Goal: Information Seeking & Learning: Learn about a topic

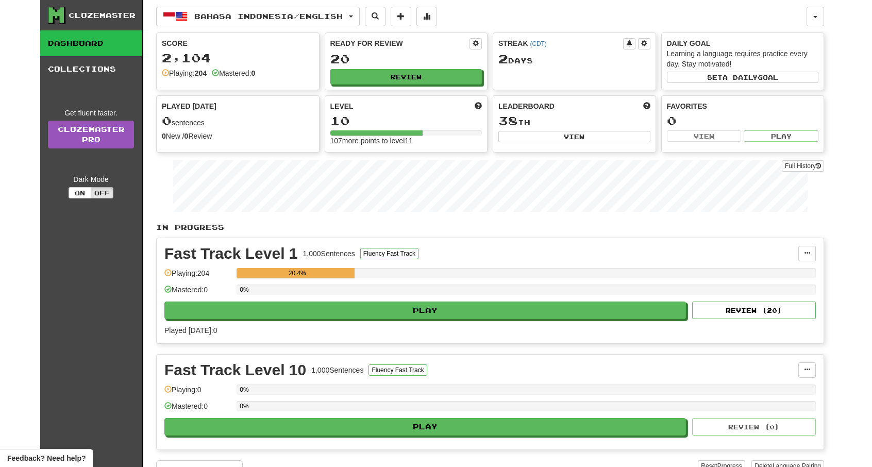
drag, startPoint x: 806, startPoint y: 259, endPoint x: 843, endPoint y: 280, distance: 42.7
click at [807, 258] on div "Fast Track Level 1 1,000 Sentences Fluency Fast Track Manage Sentences Unpin fr…" at bounding box center [490, 290] width 667 height 105
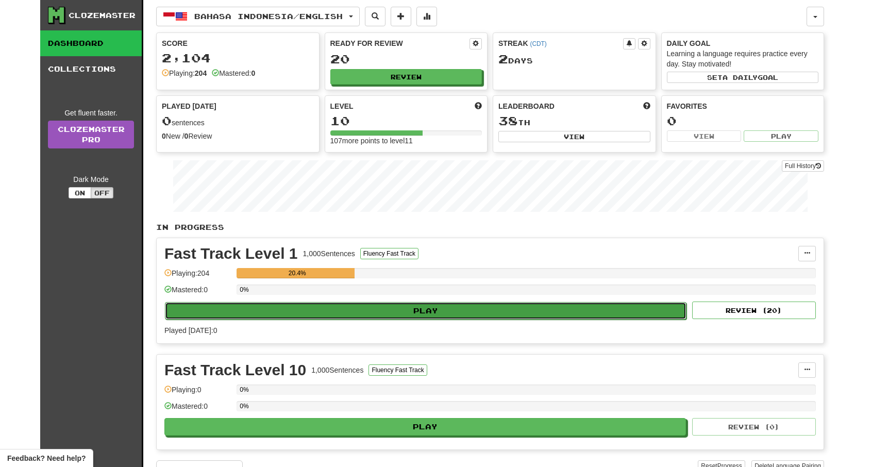
click at [467, 310] on button "Play" at bounding box center [426, 311] width 522 height 18
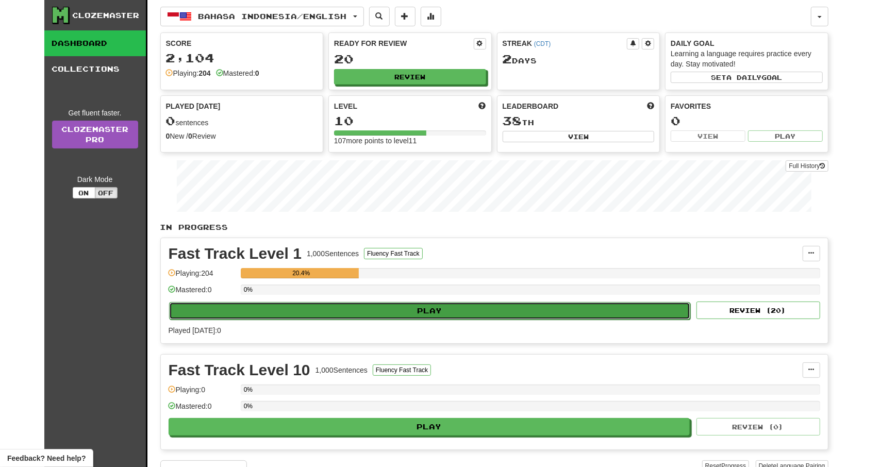
select select "**"
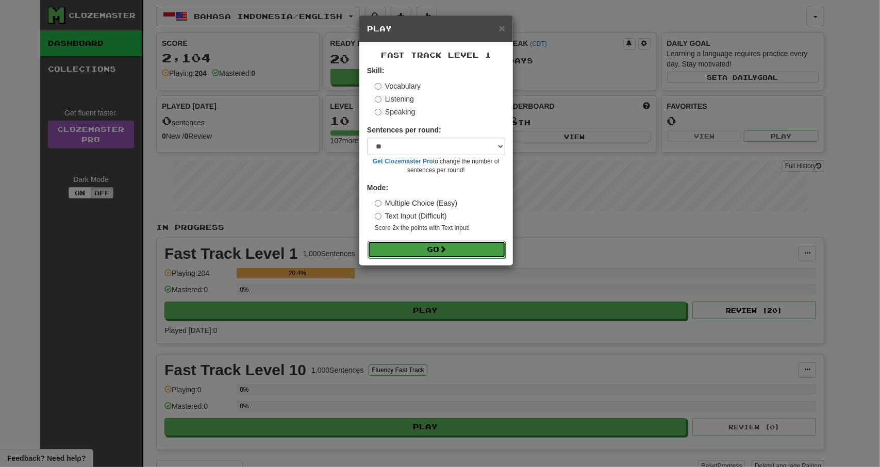
click at [471, 249] on button "Go" at bounding box center [436, 250] width 138 height 18
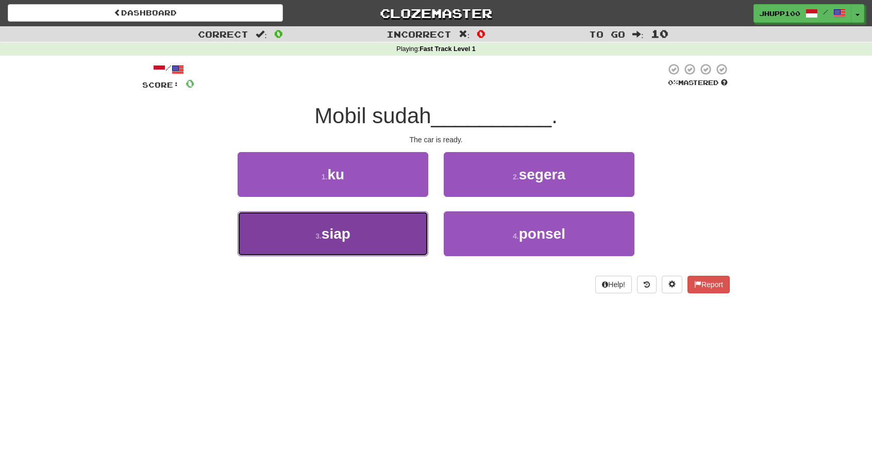
click at [385, 242] on button "3 . siap" at bounding box center [333, 233] width 191 height 45
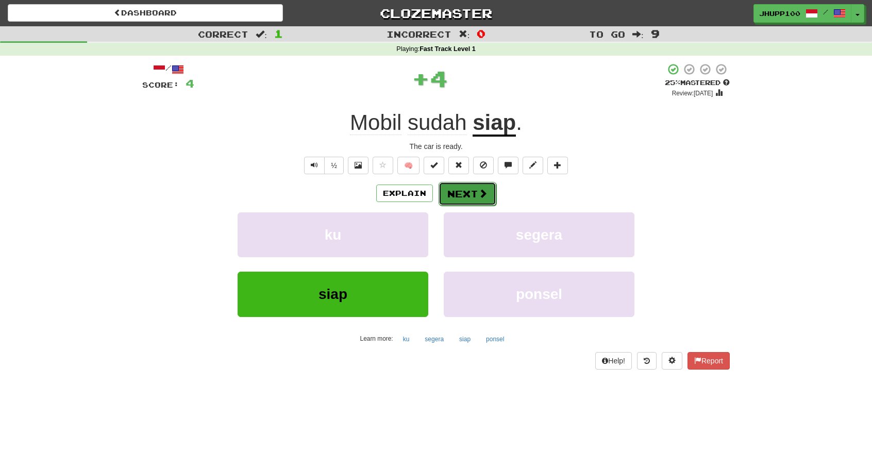
click at [482, 194] on span at bounding box center [482, 193] width 9 height 9
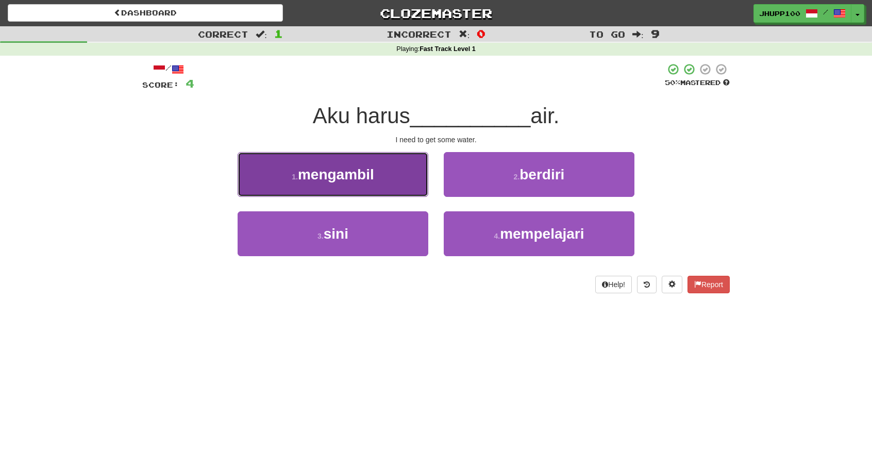
click at [399, 165] on button "1 . mengambil" at bounding box center [333, 174] width 191 height 45
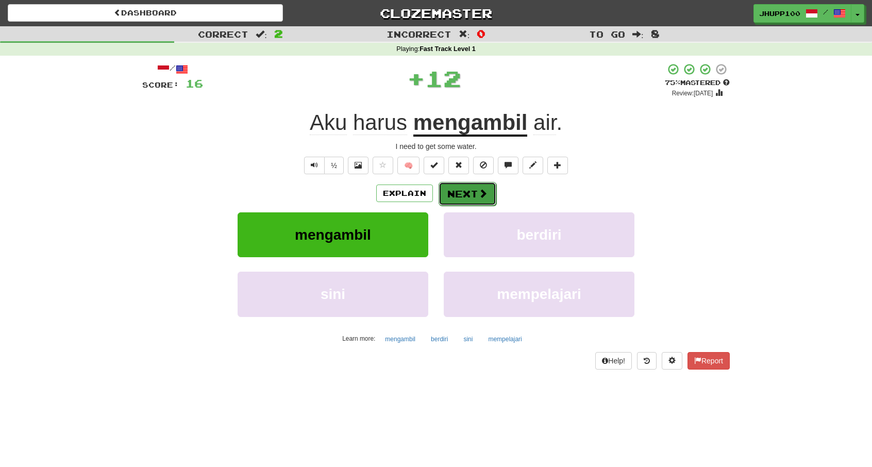
click at [472, 197] on button "Next" at bounding box center [468, 194] width 58 height 24
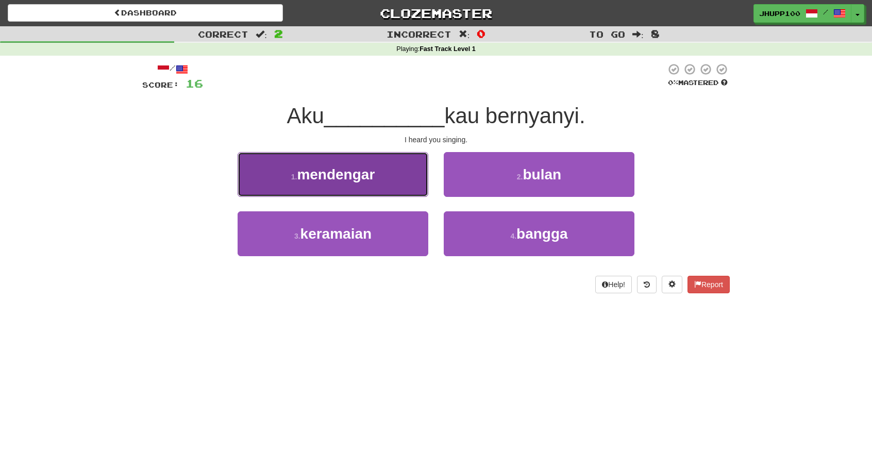
click at [387, 176] on button "1 . mendengar" at bounding box center [333, 174] width 191 height 45
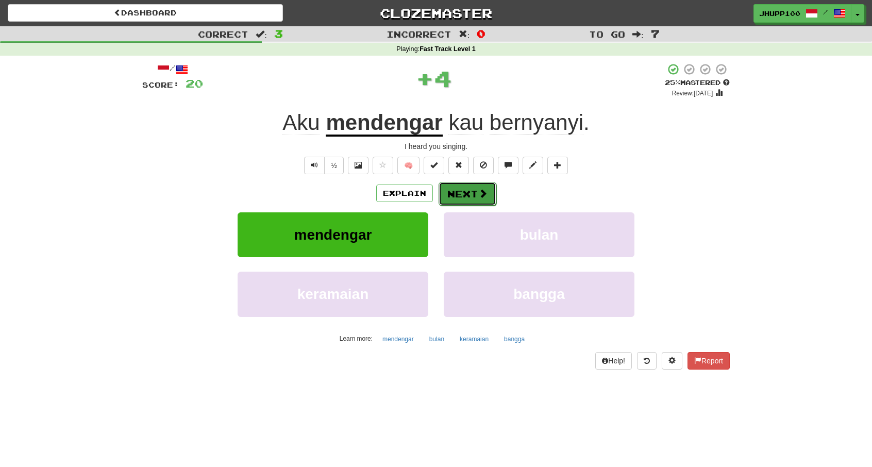
click at [484, 196] on span at bounding box center [482, 193] width 9 height 9
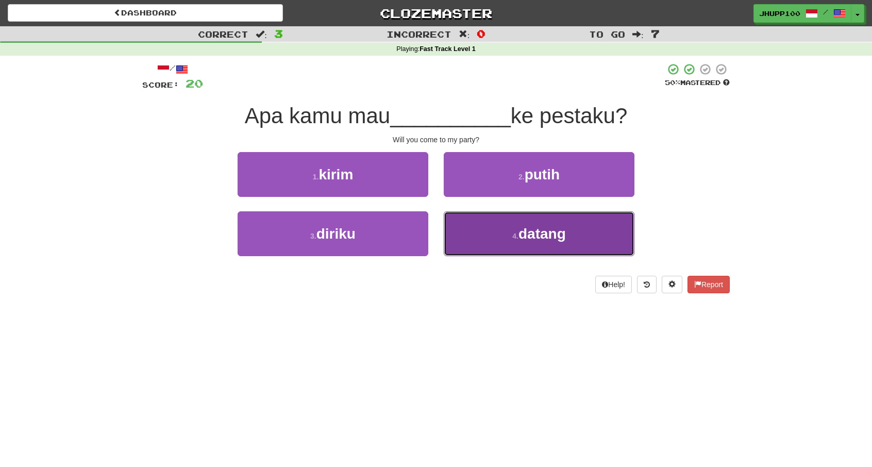
click at [510, 243] on button "4 . datang" at bounding box center [539, 233] width 191 height 45
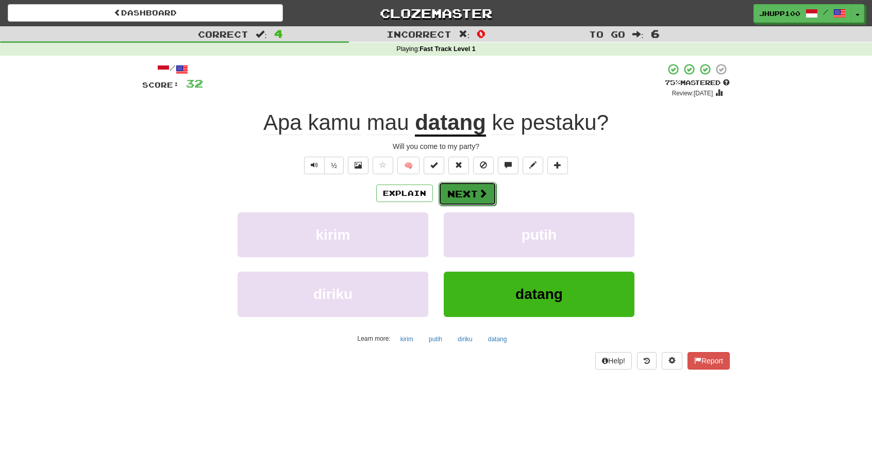
click at [463, 187] on button "Next" at bounding box center [468, 194] width 58 height 24
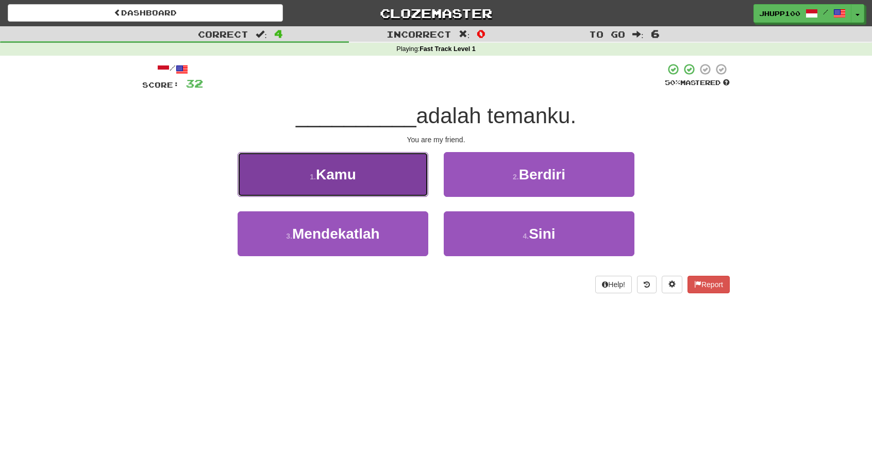
click at [395, 180] on button "1 . Kamu" at bounding box center [333, 174] width 191 height 45
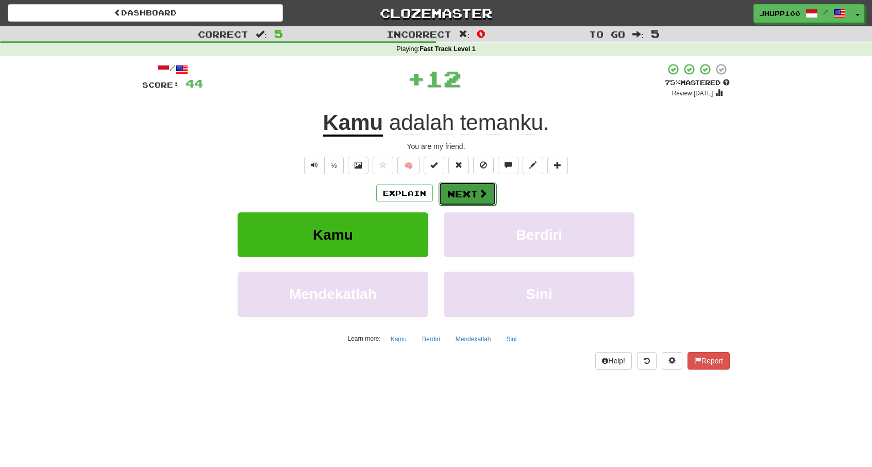
click at [486, 191] on span at bounding box center [482, 193] width 9 height 9
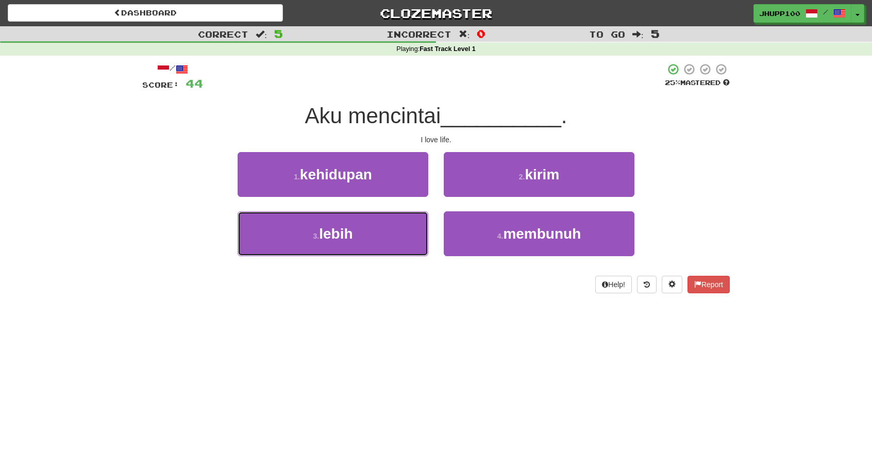
drag, startPoint x: 382, startPoint y: 226, endPoint x: 487, endPoint y: 127, distance: 144.0
click at [487, 127] on div "/ Score: 44 25 % Mastered Aku mencintai __________ . I love life. 1 . kehidupan…" at bounding box center [436, 178] width 588 height 230
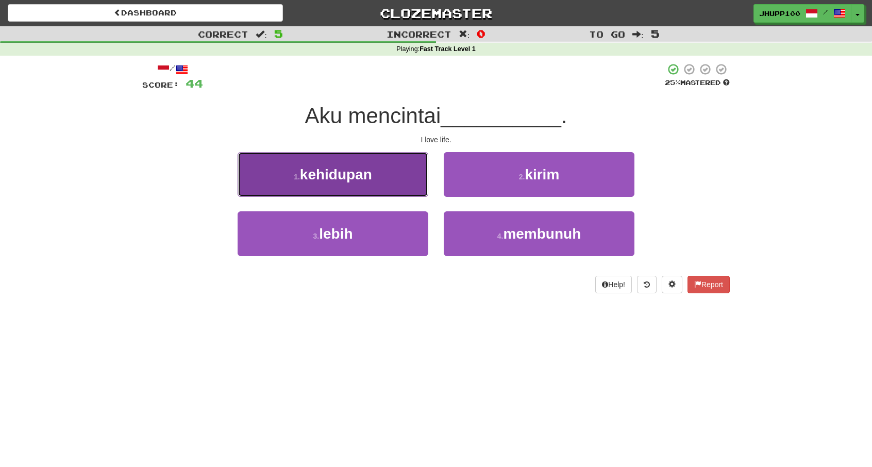
click at [340, 165] on button "1 . kehidupan" at bounding box center [333, 174] width 191 height 45
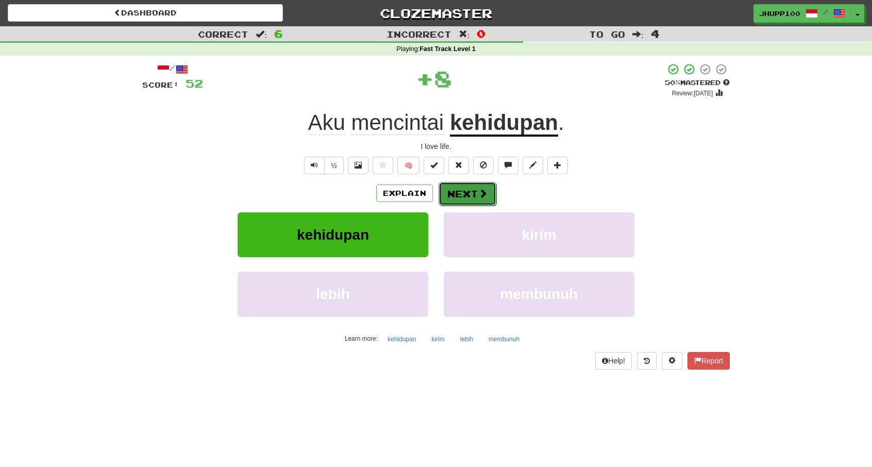
click at [478, 189] on span at bounding box center [482, 193] width 9 height 9
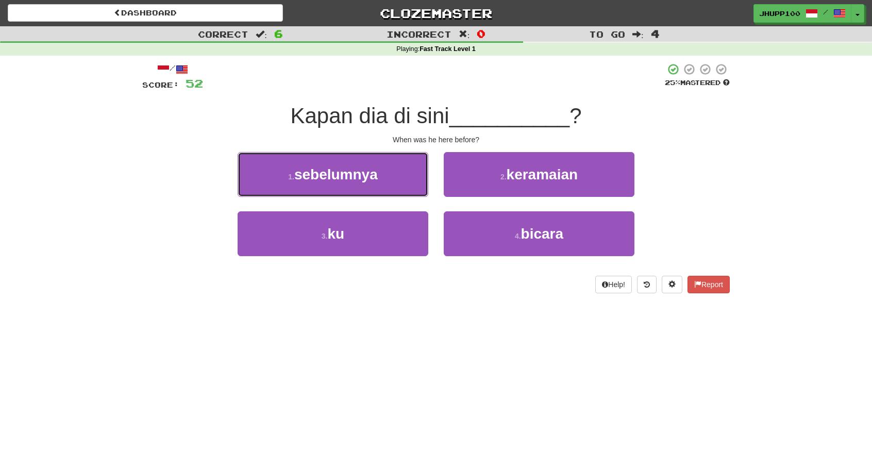
click at [370, 162] on button "1 . sebelumnya" at bounding box center [333, 174] width 191 height 45
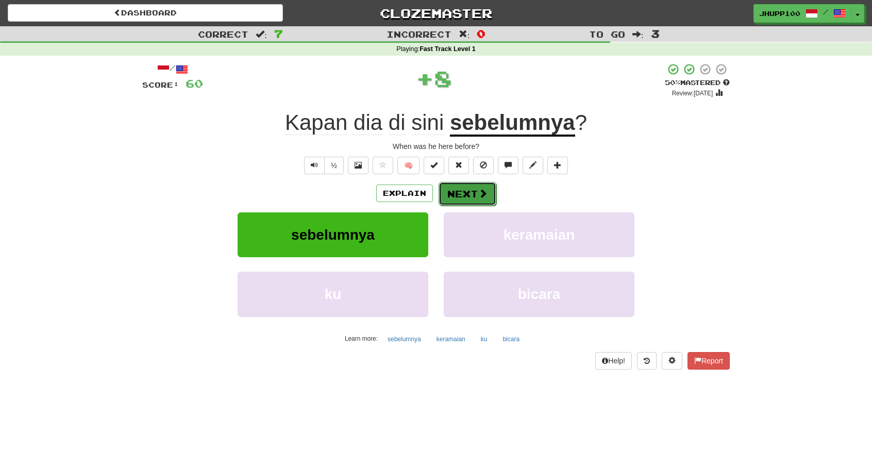
click at [446, 196] on button "Next" at bounding box center [468, 194] width 58 height 24
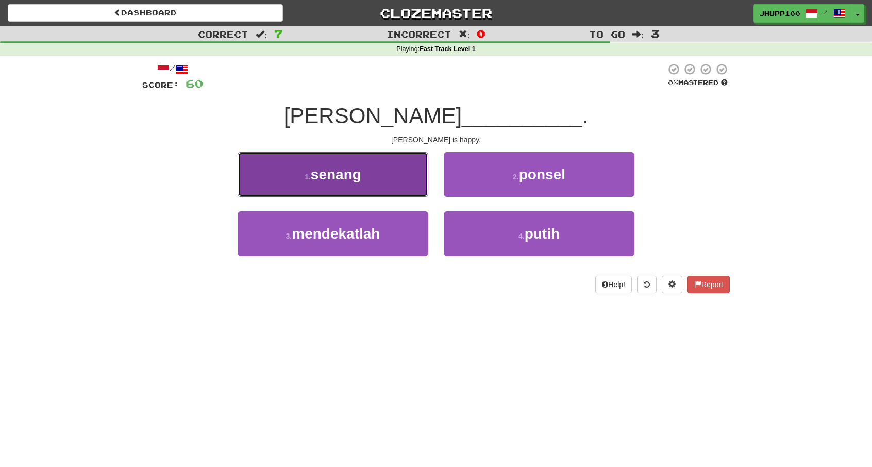
click at [359, 163] on button "1 . senang" at bounding box center [333, 174] width 191 height 45
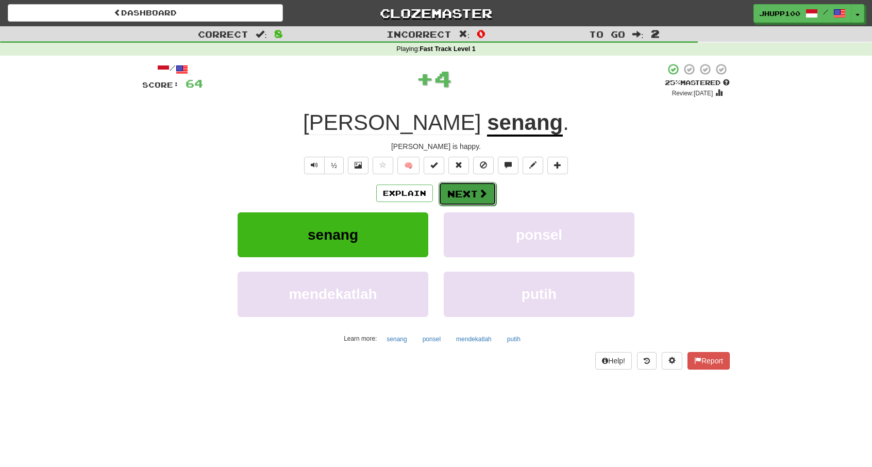
click at [480, 196] on span at bounding box center [482, 193] width 9 height 9
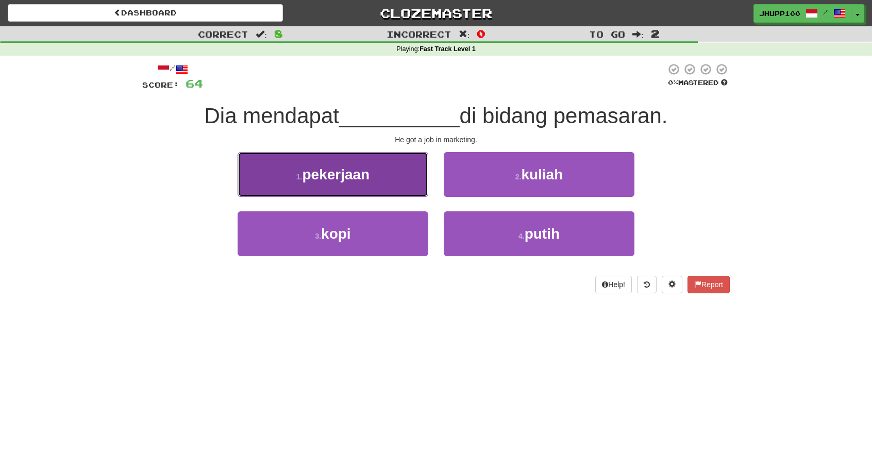
click at [370, 183] on button "1 . pekerjaan" at bounding box center [333, 174] width 191 height 45
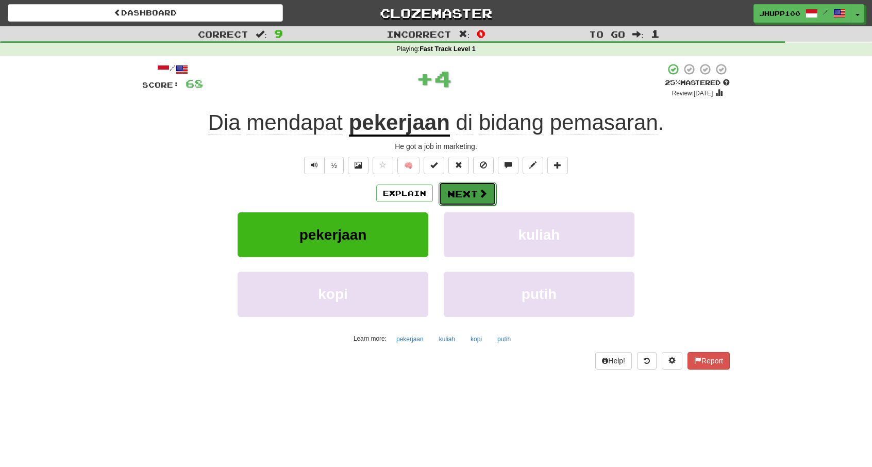
click at [482, 198] on button "Next" at bounding box center [468, 194] width 58 height 24
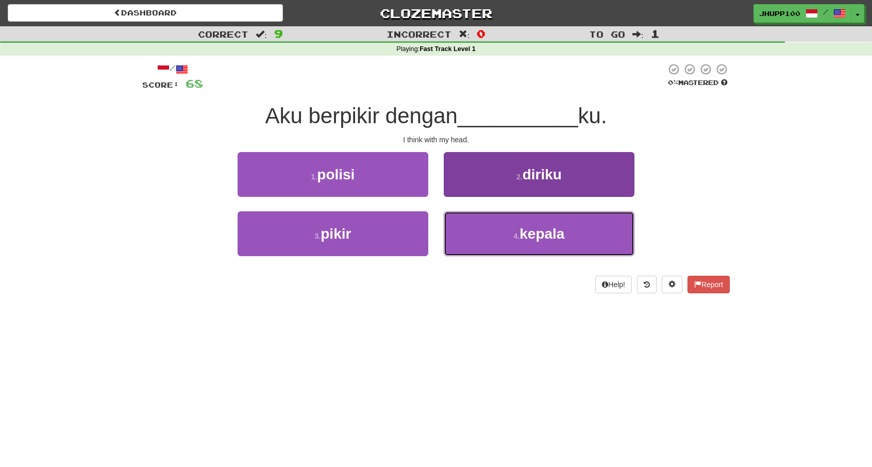
click at [554, 246] on button "4 . kepala" at bounding box center [539, 233] width 191 height 45
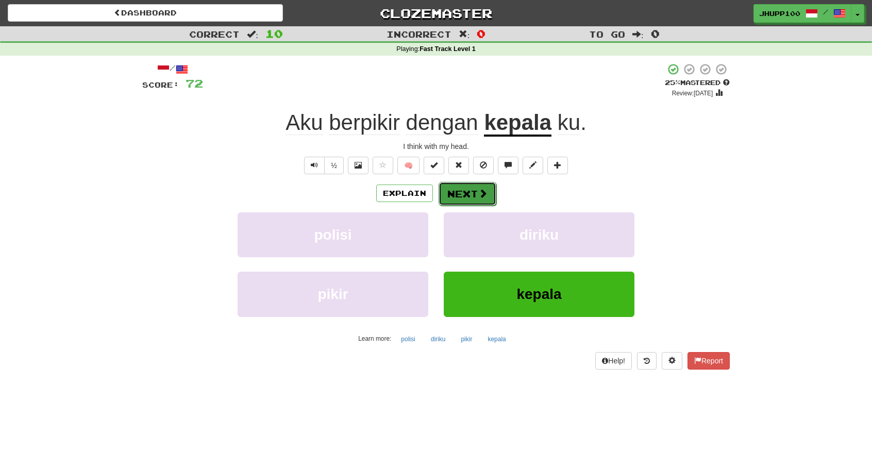
click at [488, 192] on button "Next" at bounding box center [468, 194] width 58 height 24
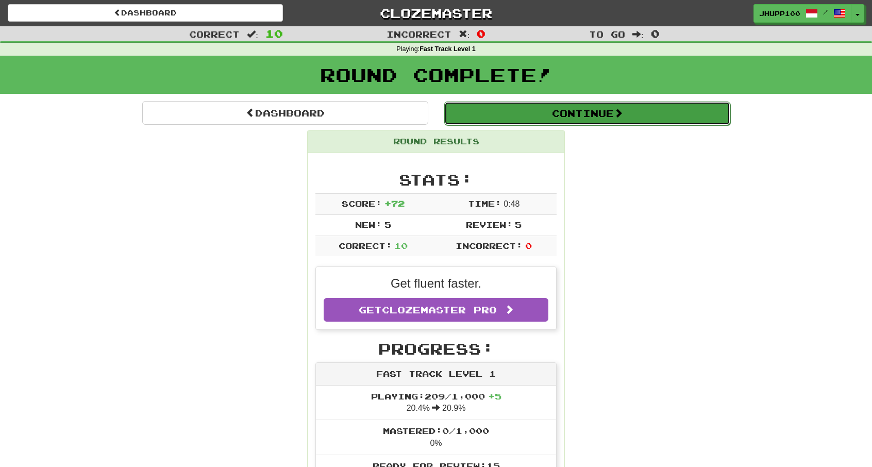
click at [639, 119] on button "Continue" at bounding box center [587, 114] width 286 height 24
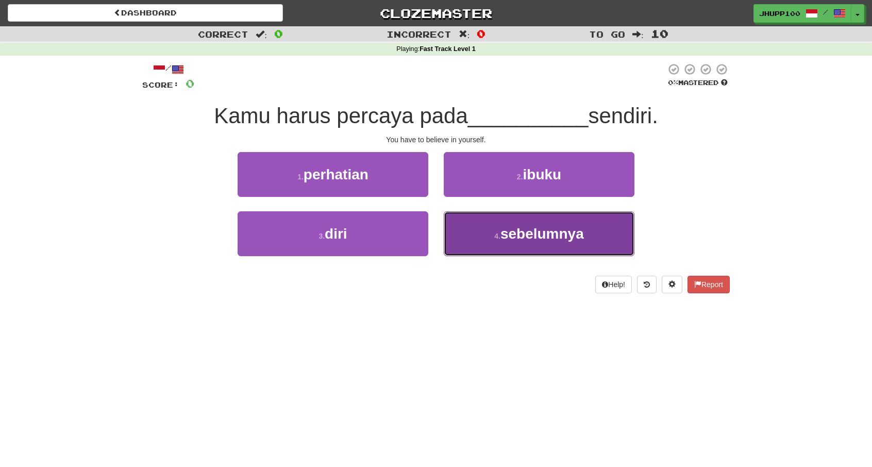
click at [505, 233] on span "sebelumnya" at bounding box center [541, 234] width 83 height 16
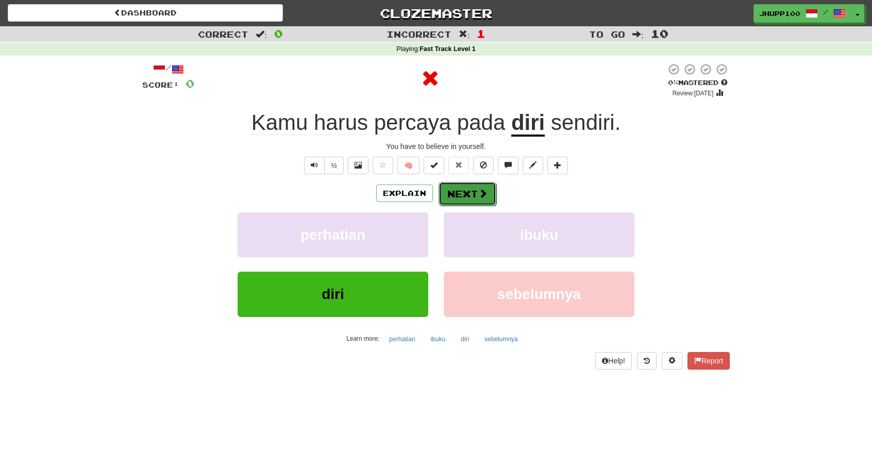
click at [477, 183] on button "Next" at bounding box center [468, 194] width 58 height 24
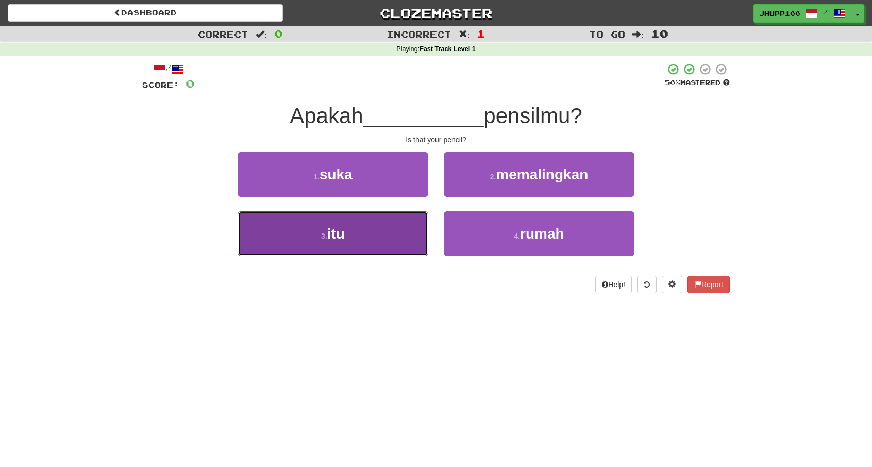
click at [392, 226] on button "3 . itu" at bounding box center [333, 233] width 191 height 45
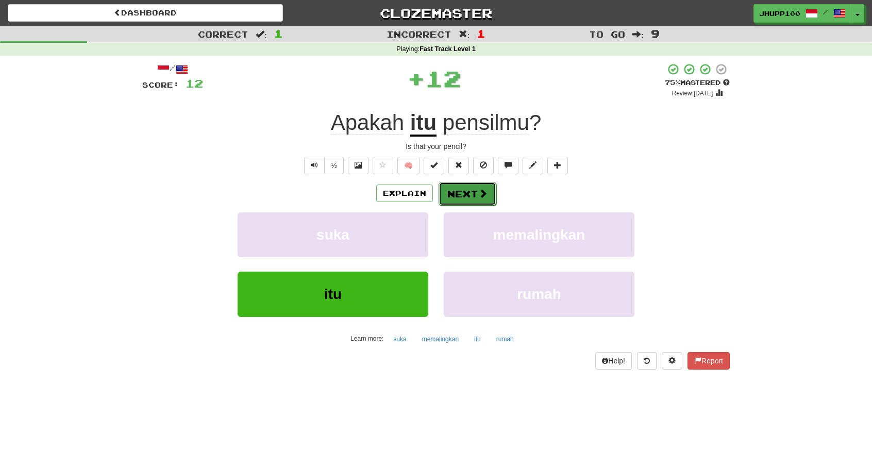
click at [473, 195] on button "Next" at bounding box center [468, 194] width 58 height 24
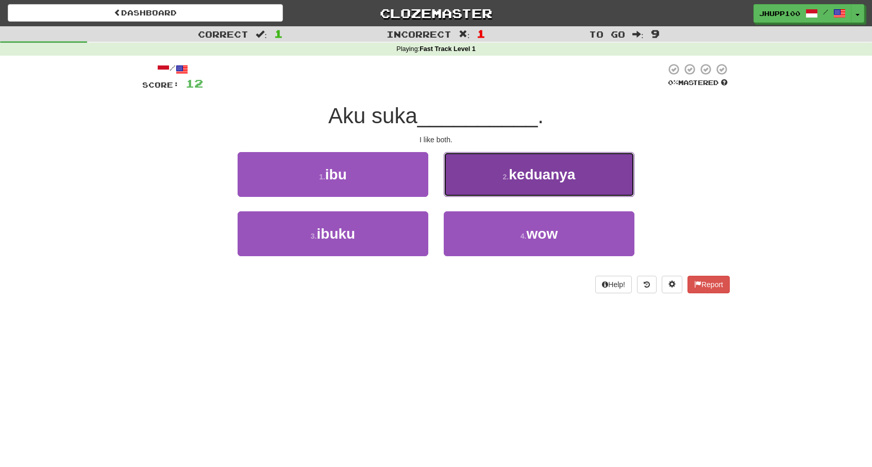
click at [544, 179] on span "keduanya" at bounding box center [542, 174] width 66 height 16
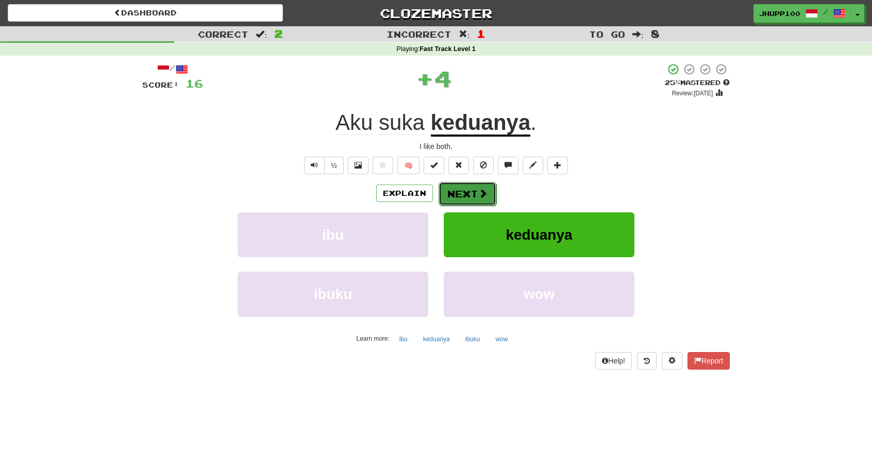
click at [473, 189] on button "Next" at bounding box center [468, 194] width 58 height 24
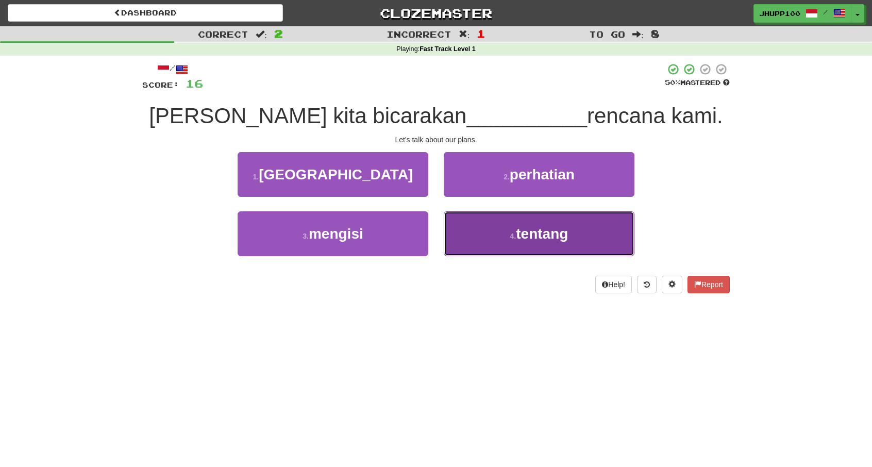
click at [487, 228] on button "4 . tentang" at bounding box center [539, 233] width 191 height 45
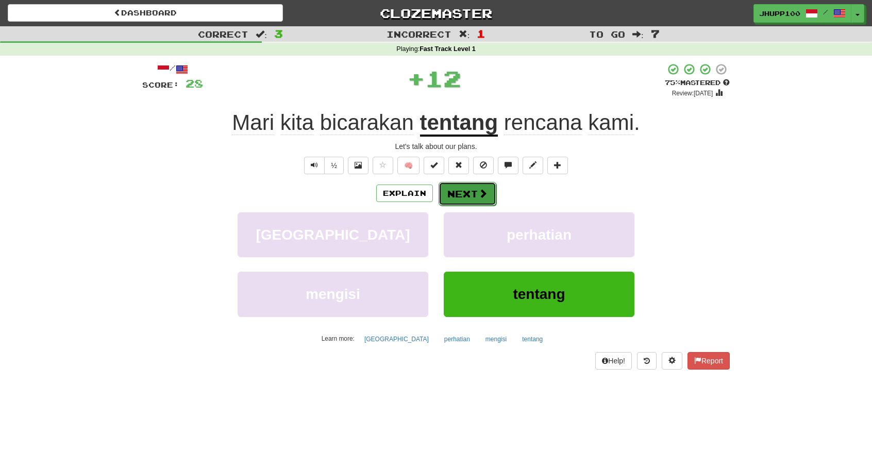
click at [463, 188] on button "Next" at bounding box center [468, 194] width 58 height 24
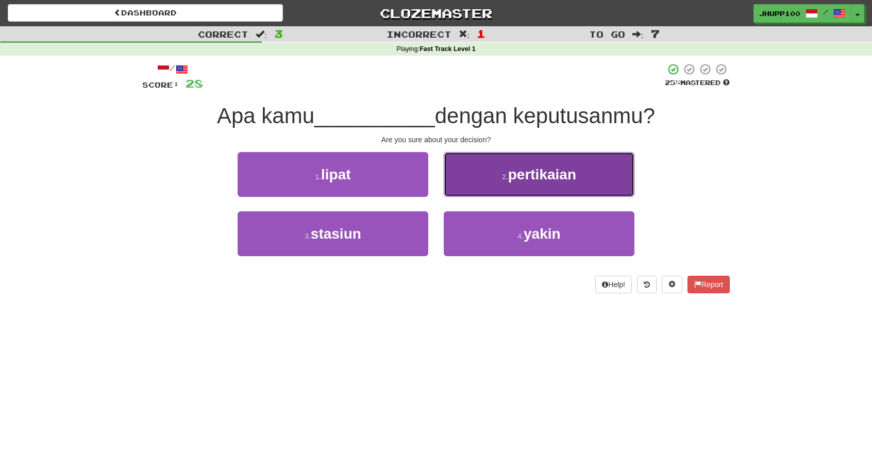
click at [531, 182] on button "2 . pertikaian" at bounding box center [539, 174] width 191 height 45
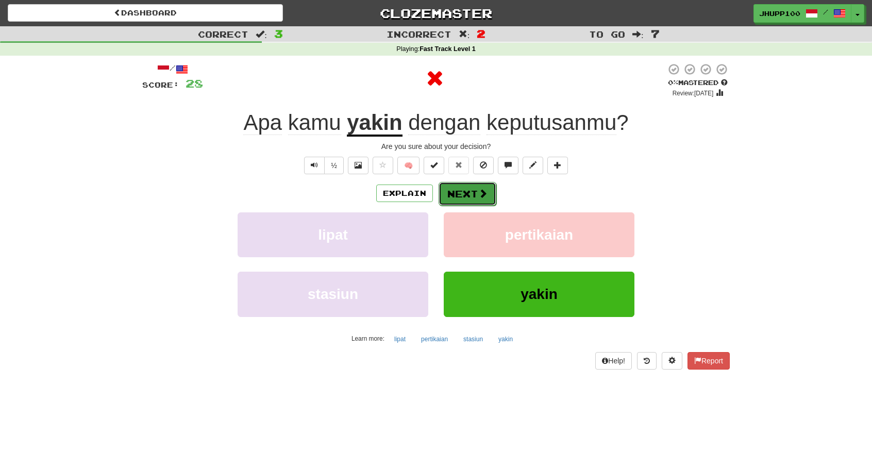
click at [470, 186] on button "Next" at bounding box center [468, 194] width 58 height 24
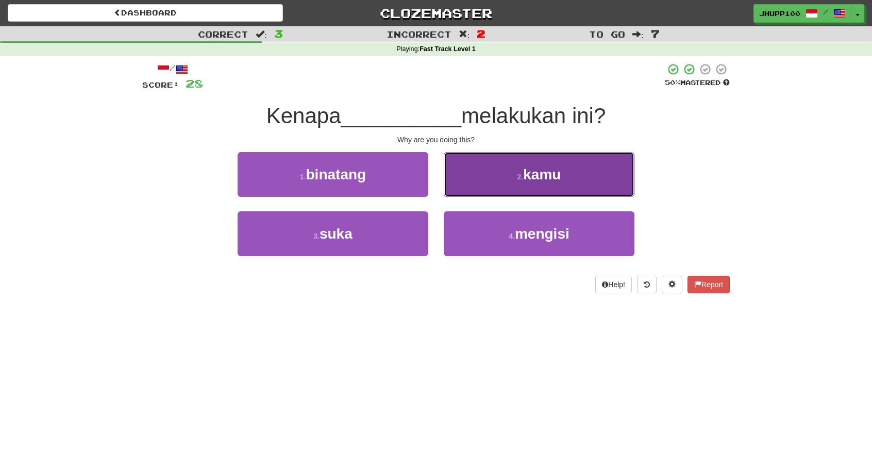
click at [506, 180] on button "2 . kamu" at bounding box center [539, 174] width 191 height 45
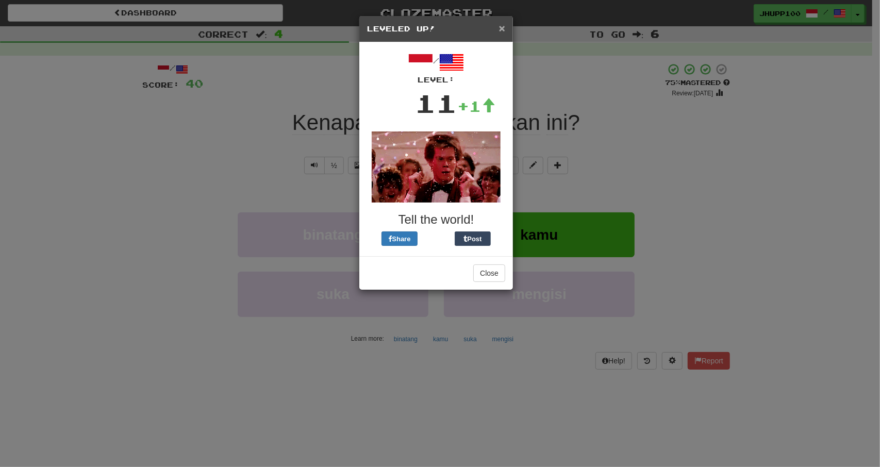
click at [499, 23] on span "×" at bounding box center [502, 28] width 6 height 12
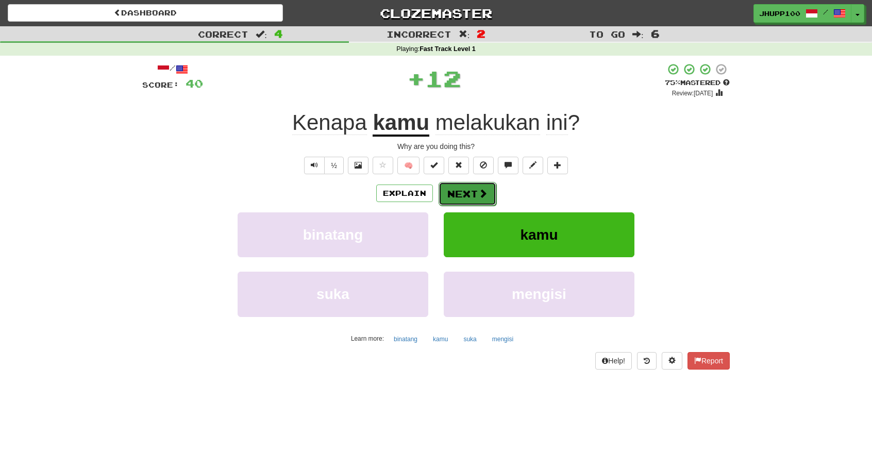
click at [488, 190] on button "Next" at bounding box center [468, 194] width 58 height 24
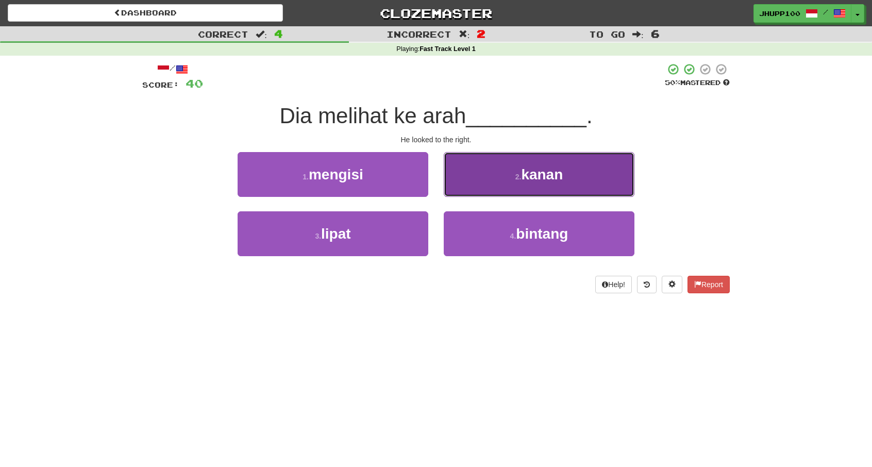
click at [447, 184] on button "2 . kanan" at bounding box center [539, 174] width 191 height 45
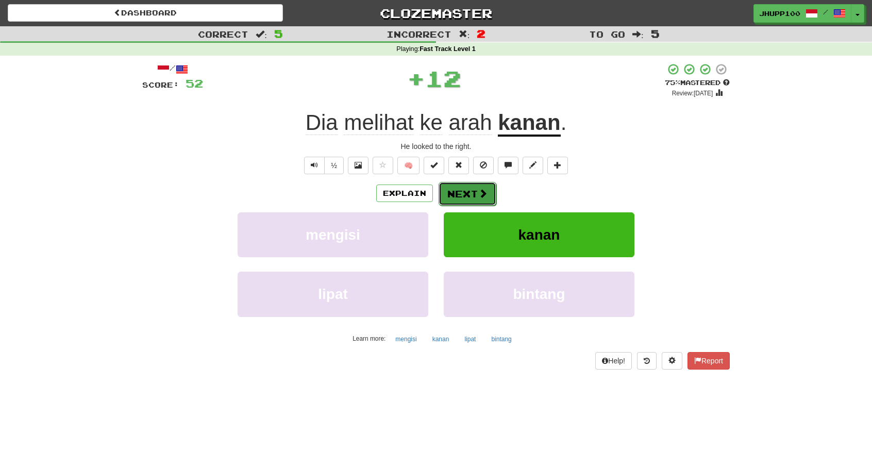
click at [450, 190] on button "Next" at bounding box center [468, 194] width 58 height 24
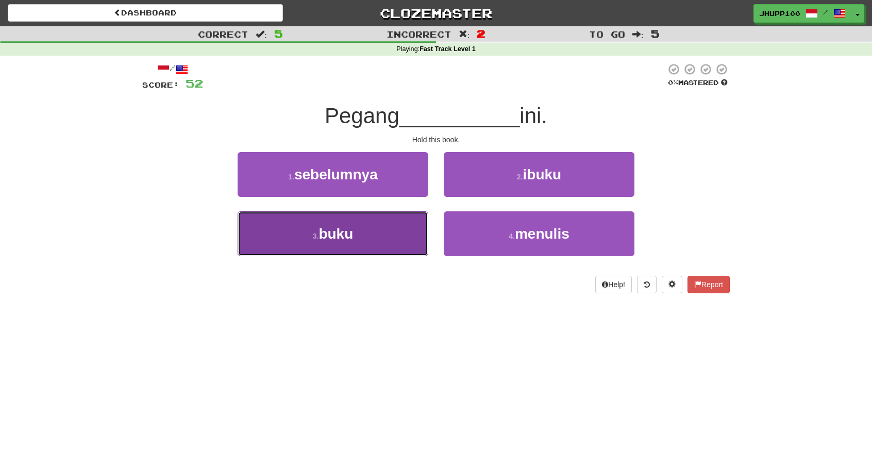
click at [400, 214] on button "3 . buku" at bounding box center [333, 233] width 191 height 45
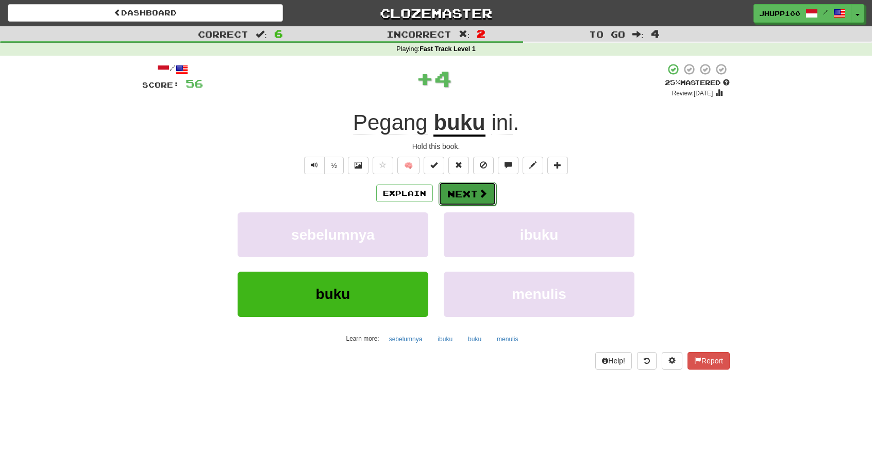
click at [473, 194] on button "Next" at bounding box center [468, 194] width 58 height 24
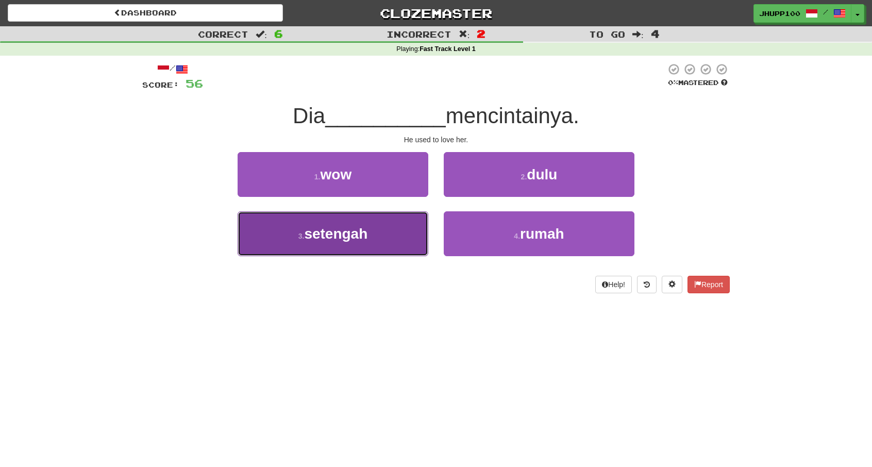
click at [382, 237] on button "3 . setengah" at bounding box center [333, 233] width 191 height 45
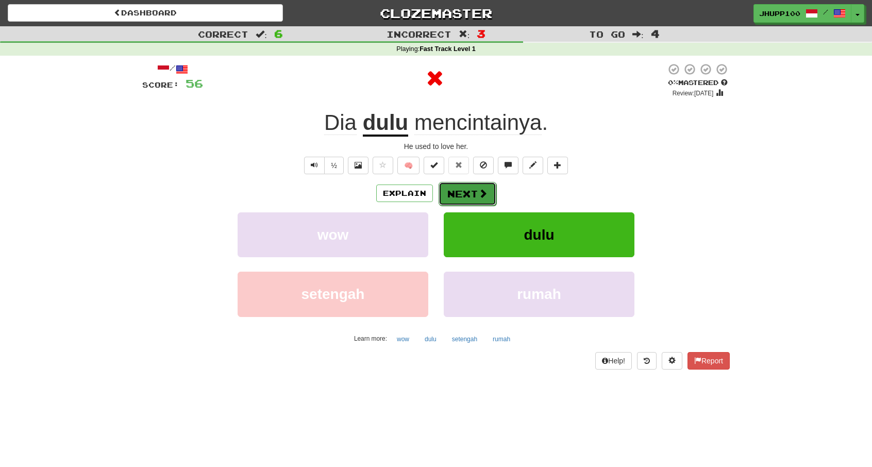
click at [474, 191] on button "Next" at bounding box center [468, 194] width 58 height 24
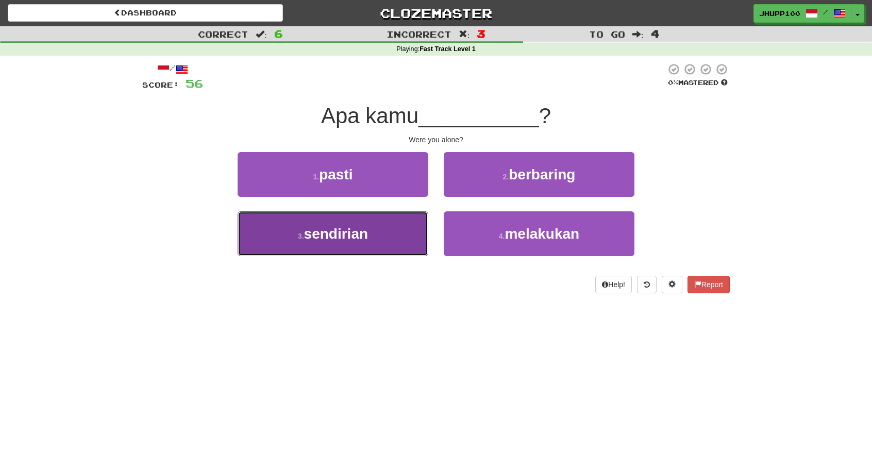
click at [405, 239] on button "3 . sendirian" at bounding box center [333, 233] width 191 height 45
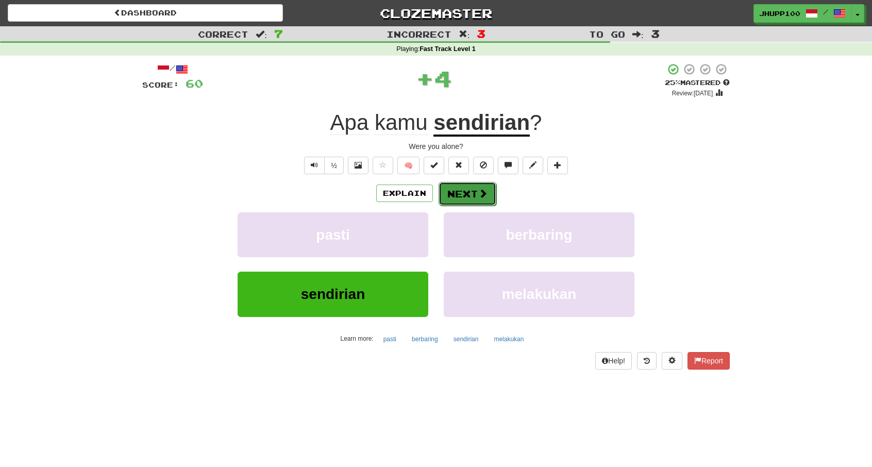
click at [470, 204] on button "Next" at bounding box center [468, 194] width 58 height 24
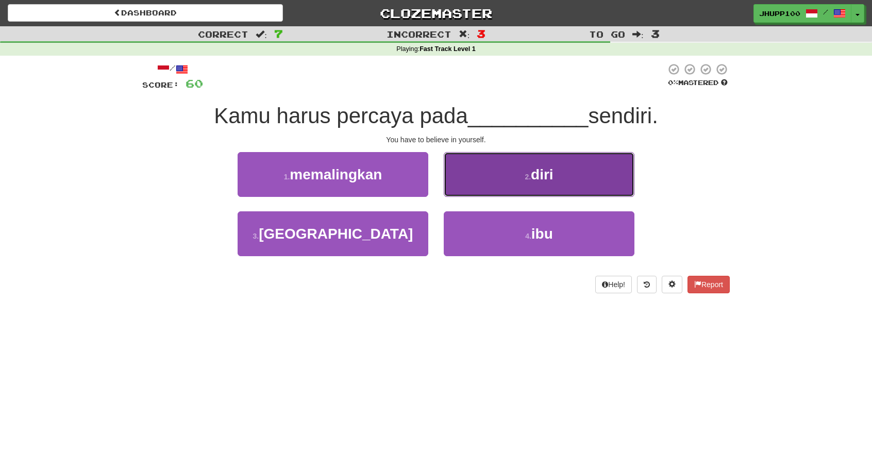
click at [510, 178] on button "2 . diri" at bounding box center [539, 174] width 191 height 45
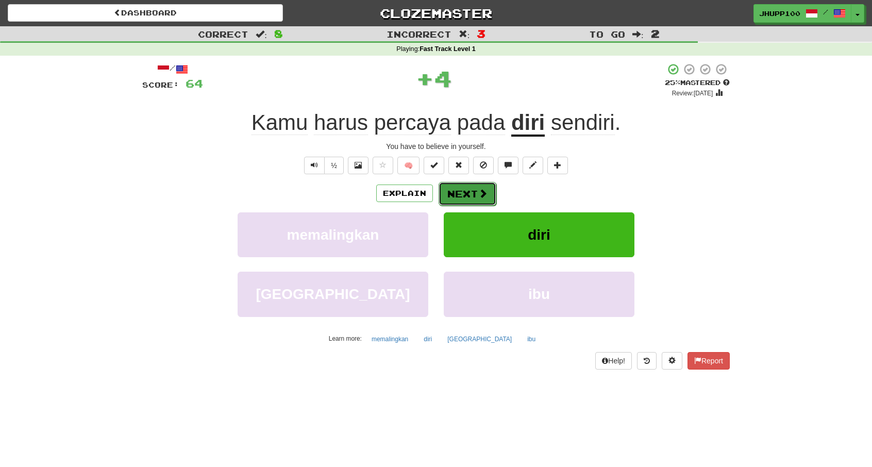
click at [483, 197] on span at bounding box center [482, 193] width 9 height 9
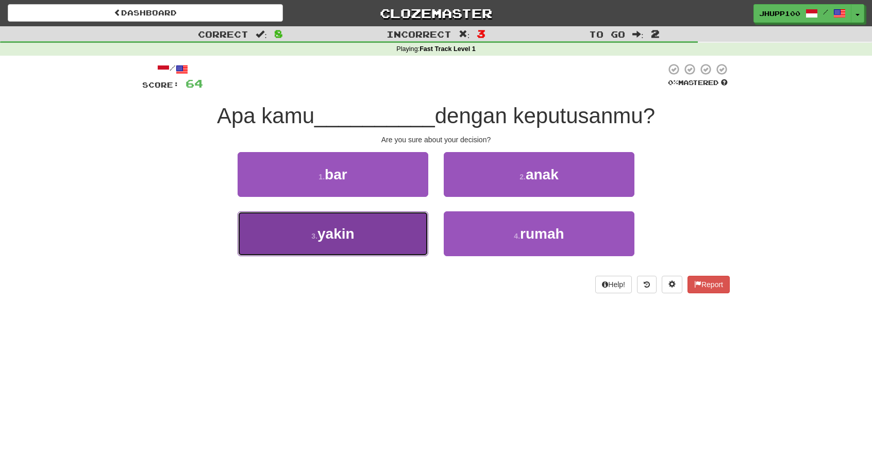
click at [408, 235] on button "3 . yakin" at bounding box center [333, 233] width 191 height 45
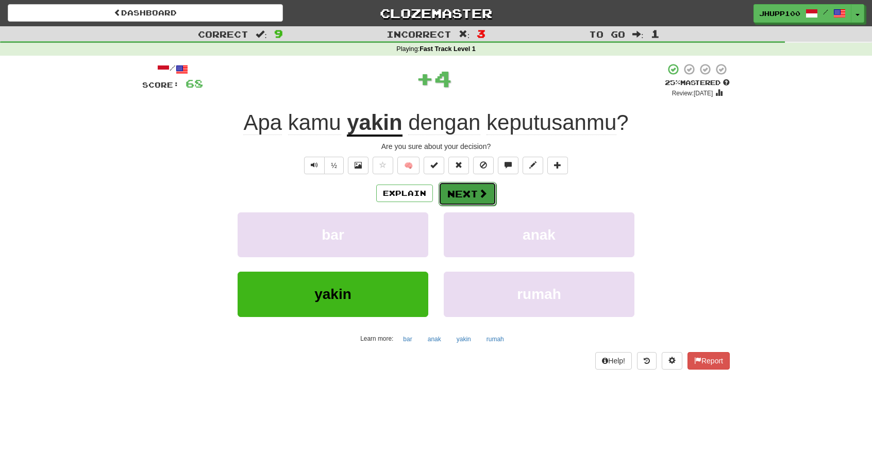
click at [471, 193] on button "Next" at bounding box center [468, 194] width 58 height 24
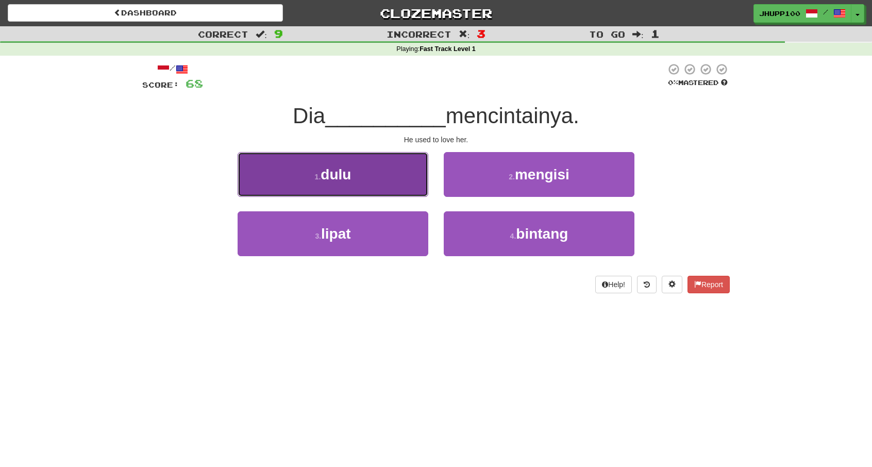
click at [397, 175] on button "1 . dulu" at bounding box center [333, 174] width 191 height 45
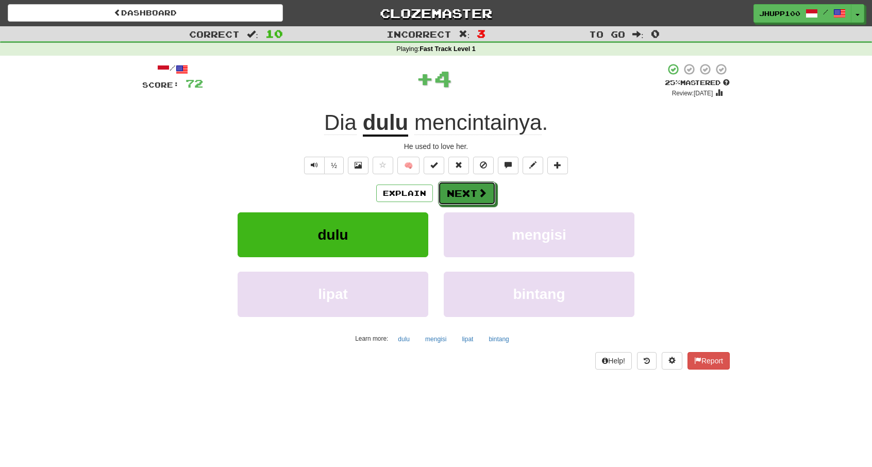
click at [459, 192] on button "Next" at bounding box center [467, 193] width 58 height 24
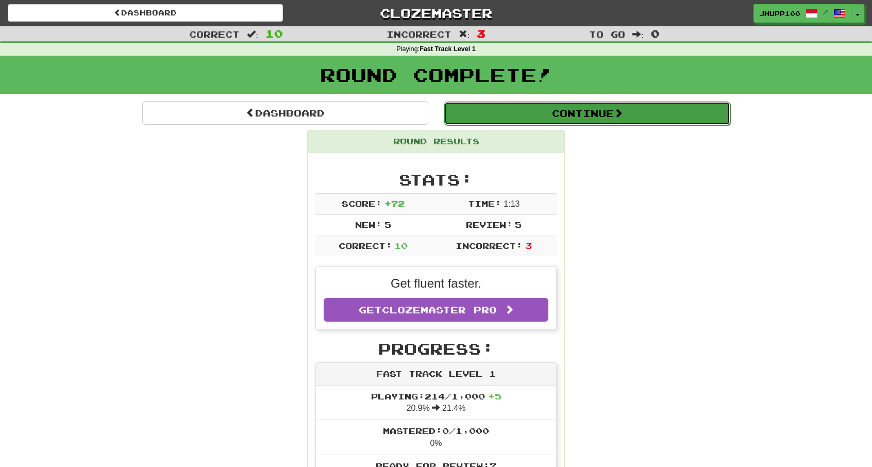
click at [570, 122] on button "Continue" at bounding box center [587, 114] width 286 height 24
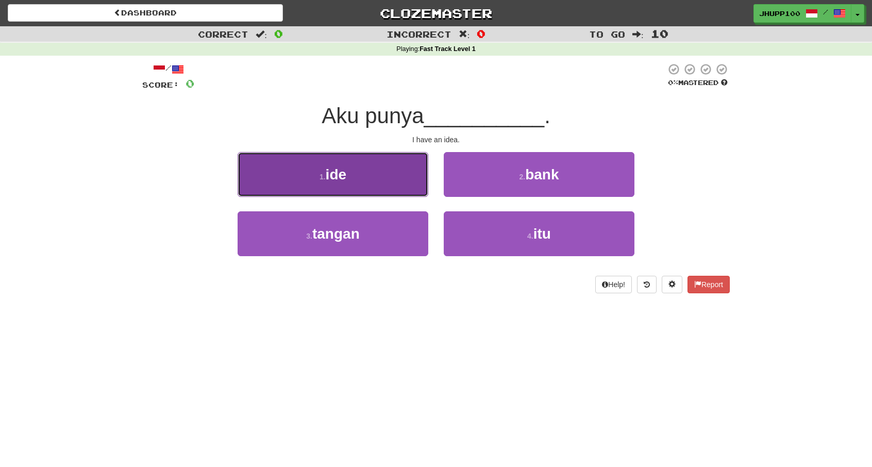
click at [379, 177] on button "1 . ide" at bounding box center [333, 174] width 191 height 45
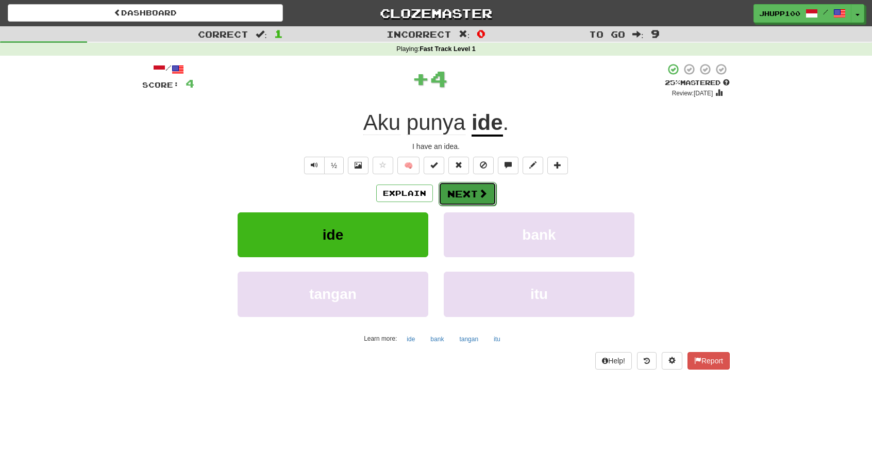
click at [464, 189] on button "Next" at bounding box center [468, 194] width 58 height 24
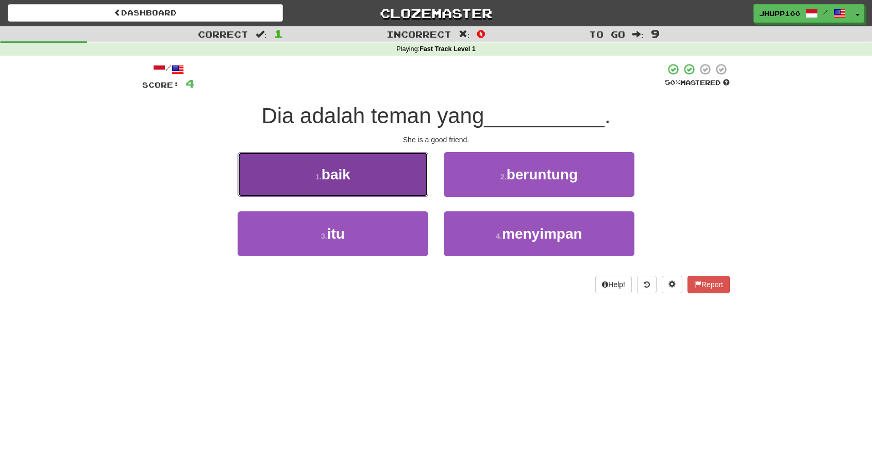
click at [424, 181] on button "1 . baik" at bounding box center [333, 174] width 191 height 45
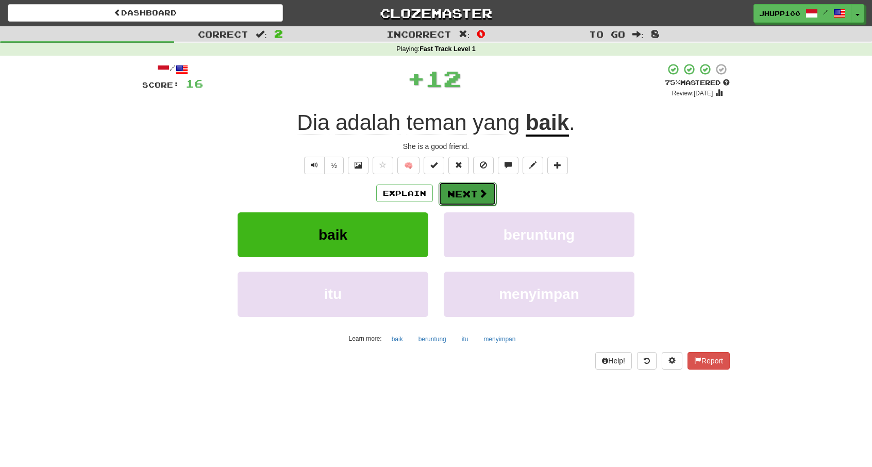
click at [472, 187] on button "Next" at bounding box center [468, 194] width 58 height 24
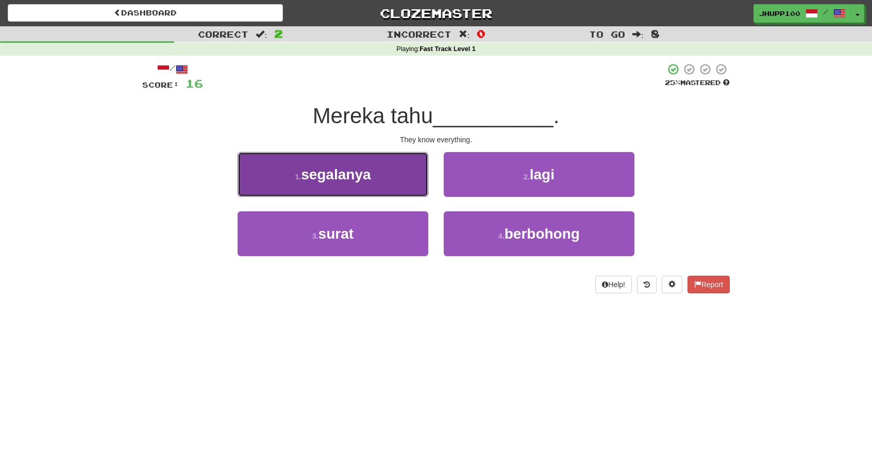
click at [381, 183] on button "1 . segalanya" at bounding box center [333, 174] width 191 height 45
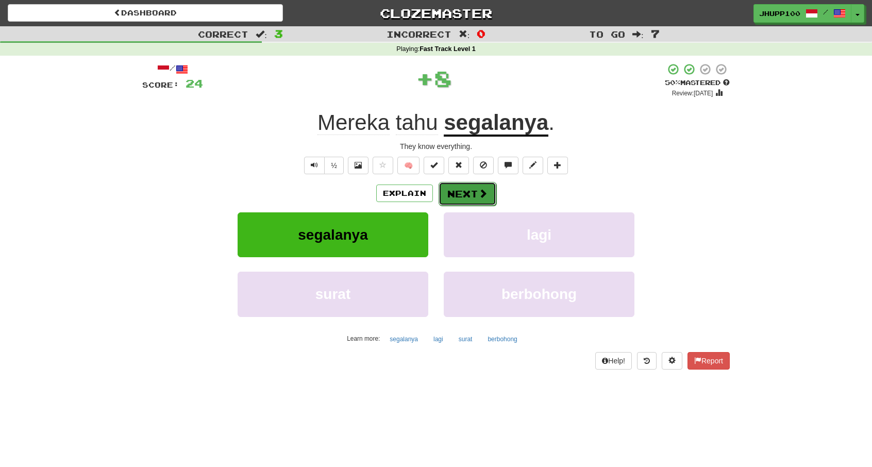
click at [466, 200] on button "Next" at bounding box center [468, 194] width 58 height 24
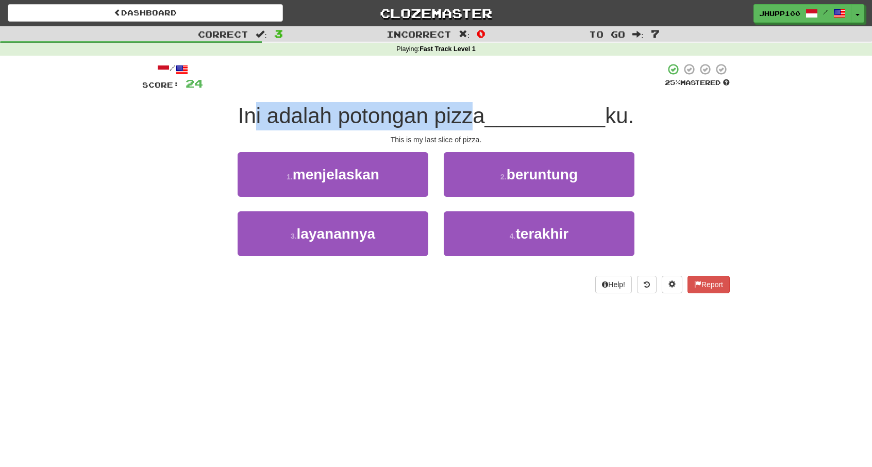
drag, startPoint x: 253, startPoint y: 117, endPoint x: 468, endPoint y: 120, distance: 215.0
click at [463, 120] on span "Ini adalah potongan pizza" at bounding box center [361, 116] width 247 height 24
click at [468, 120] on span "Ini adalah potongan pizza" at bounding box center [361, 116] width 247 height 24
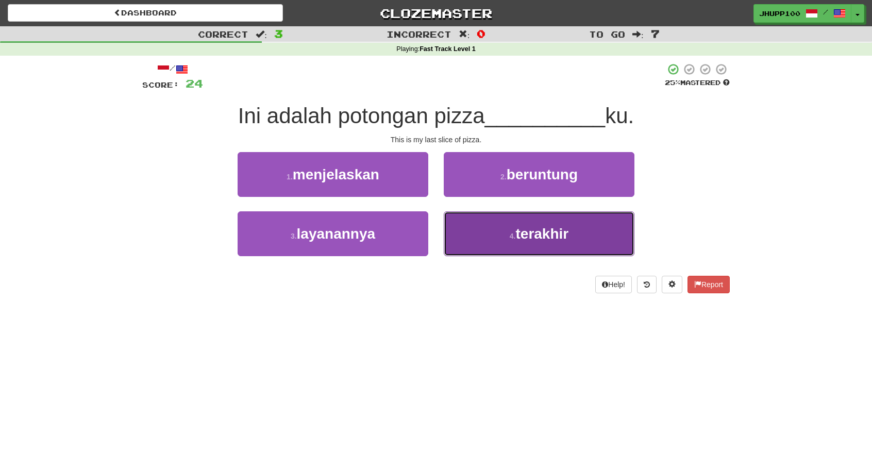
click at [490, 240] on button "4 . terakhir" at bounding box center [539, 233] width 191 height 45
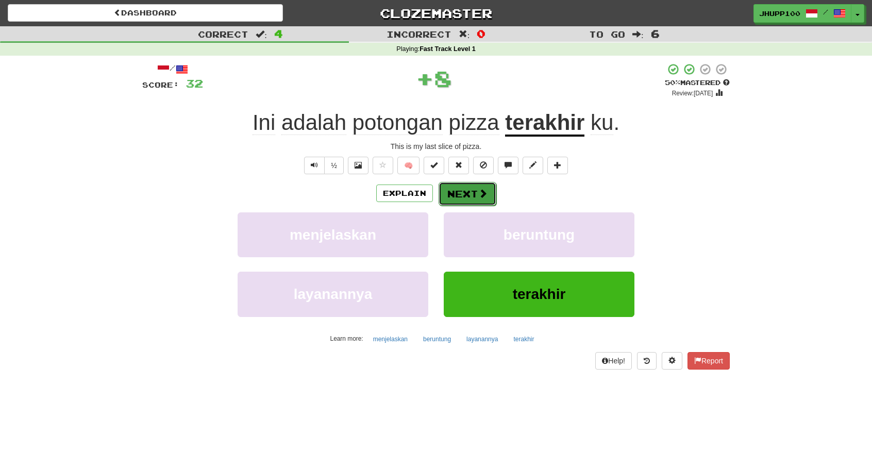
click at [478, 197] on span at bounding box center [482, 193] width 9 height 9
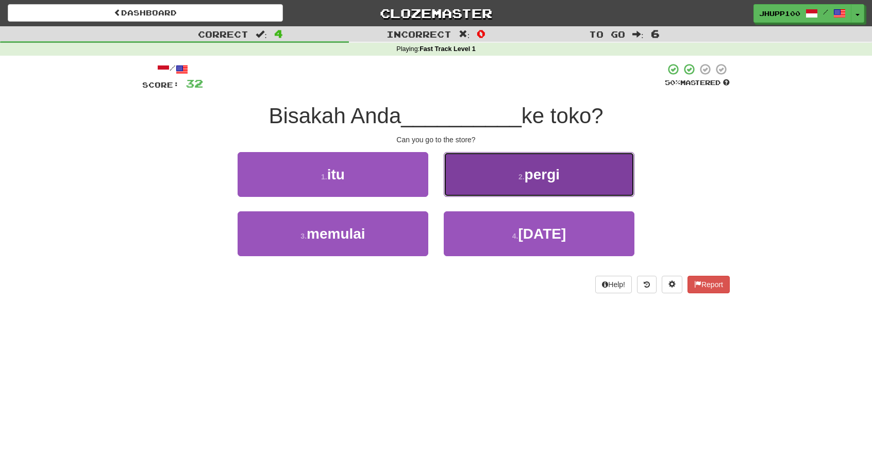
click at [527, 179] on span "pergi" at bounding box center [542, 174] width 35 height 16
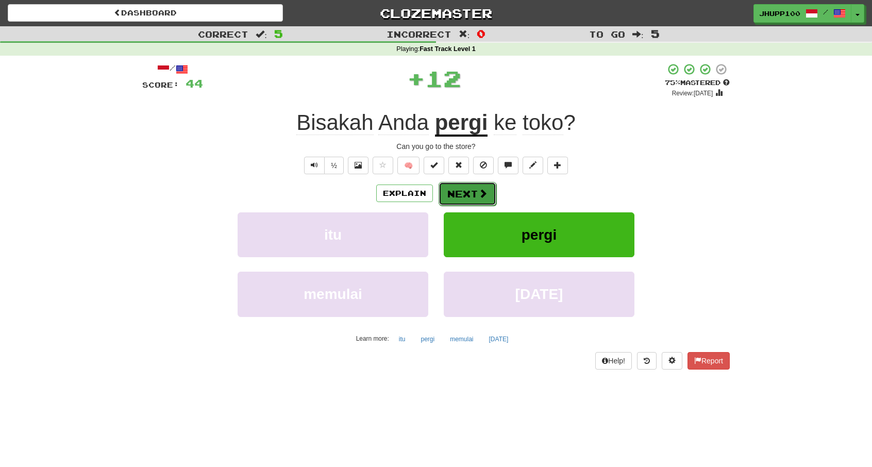
click at [486, 186] on button "Next" at bounding box center [468, 194] width 58 height 24
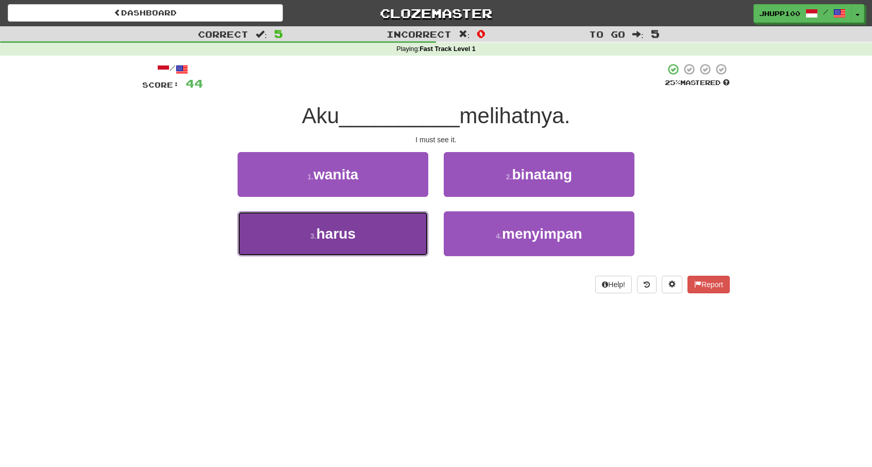
click at [342, 226] on span "harus" at bounding box center [335, 234] width 39 height 16
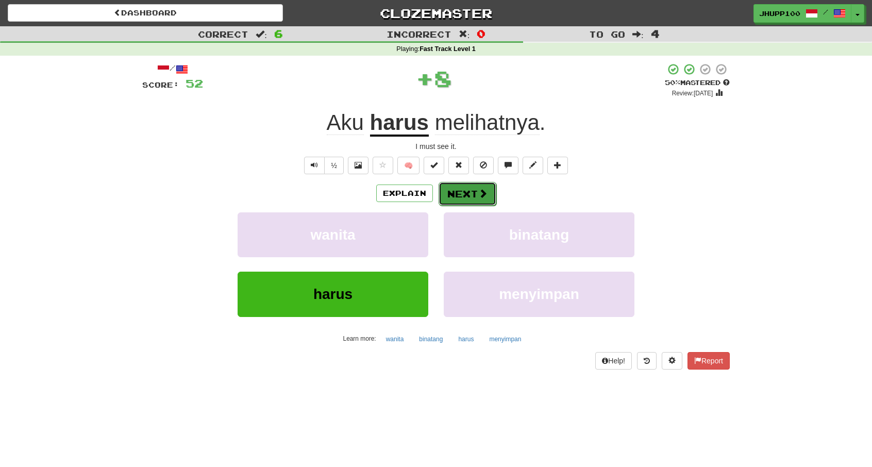
click at [464, 189] on button "Next" at bounding box center [468, 194] width 58 height 24
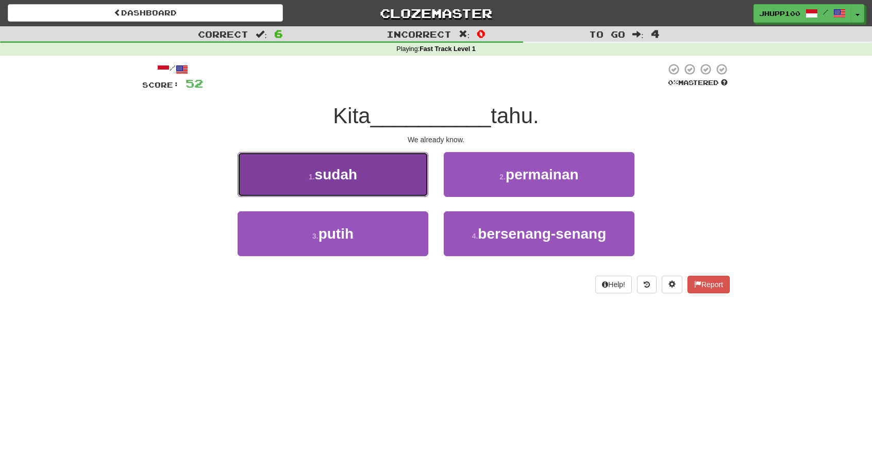
click at [374, 182] on button "1 . sudah" at bounding box center [333, 174] width 191 height 45
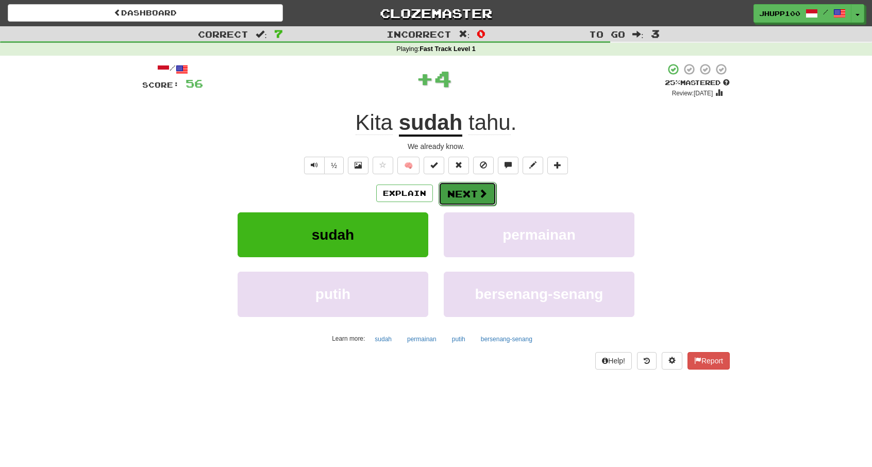
click at [475, 189] on button "Next" at bounding box center [468, 194] width 58 height 24
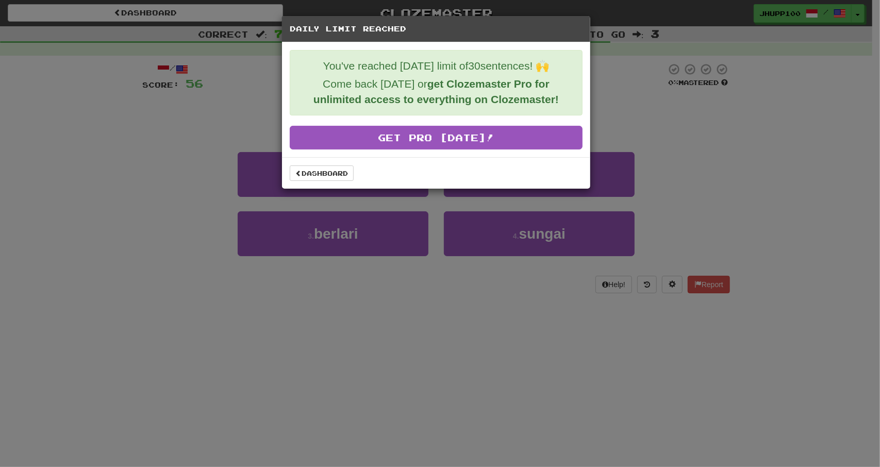
click at [356, 170] on div "Dashboard" at bounding box center [436, 172] width 293 height 15
click at [334, 173] on link "Dashboard" at bounding box center [322, 172] width 64 height 15
